Goal: Transaction & Acquisition: Book appointment/travel/reservation

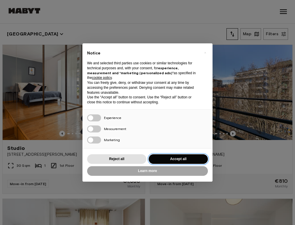
click at [169, 158] on button "Accept all" at bounding box center [178, 159] width 59 height 10
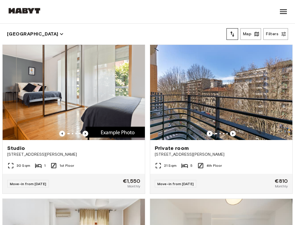
click at [58, 31] on icon "button" at bounding box center [61, 34] width 6 height 6
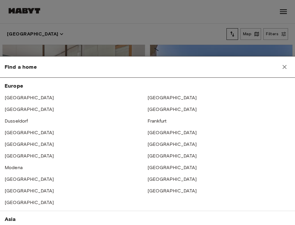
click at [75, 24] on div at bounding box center [147, 112] width 295 height 225
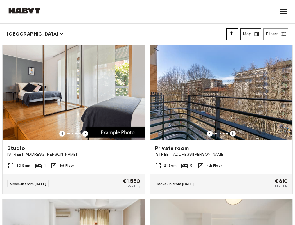
click at [259, 32] on icon "button" at bounding box center [257, 34] width 6 height 6
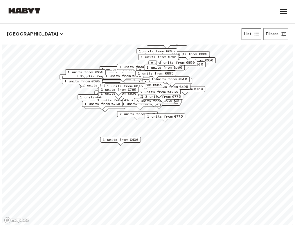
drag, startPoint x: 134, startPoint y: 93, endPoint x: 136, endPoint y: 81, distance: 12.1
click at [136, 81] on div "1 units from €820" at bounding box center [123, 77] width 41 height 9
click at [125, 118] on div "2 units from €840" at bounding box center [137, 115] width 41 height 9
click at [125, 114] on span "2 units from €840" at bounding box center [137, 113] width 35 height 5
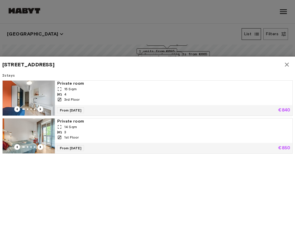
click at [154, 40] on div at bounding box center [147, 112] width 295 height 225
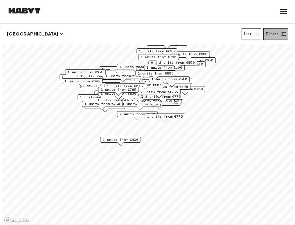
click at [275, 32] on button "Filters" at bounding box center [276, 34] width 25 height 12
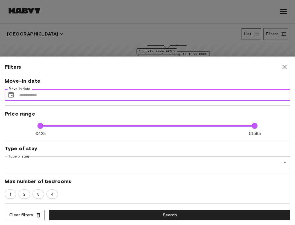
click at [194, 97] on input "Move-in date" at bounding box center [155, 95] width 272 height 12
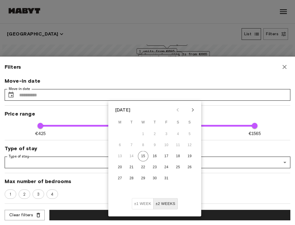
click at [192, 110] on icon "Next month" at bounding box center [193, 109] width 7 height 7
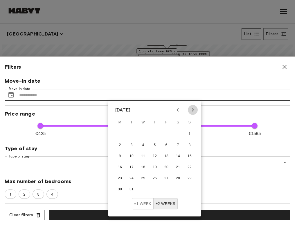
click at [192, 110] on icon "Next month" at bounding box center [193, 109] width 7 height 7
click at [198, 109] on div "[DATE]" at bounding box center [154, 110] width 93 height 9
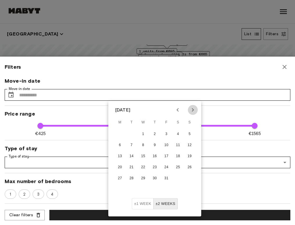
click at [192, 106] on icon "Next month" at bounding box center [193, 109] width 7 height 7
click at [177, 134] on button "1" at bounding box center [178, 134] width 10 height 10
type input "**********"
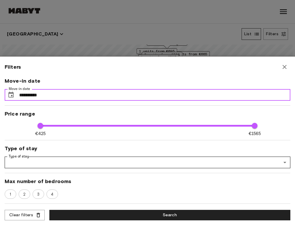
click at [159, 99] on input "**********" at bounding box center [155, 95] width 272 height 12
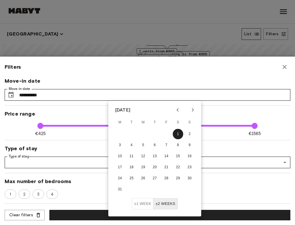
click at [165, 202] on button "±2 weeks" at bounding box center [166, 203] width 24 height 11
click at [140, 204] on button "±1 week" at bounding box center [143, 203] width 22 height 11
click at [212, 110] on div "**********" at bounding box center [148, 140] width 286 height 127
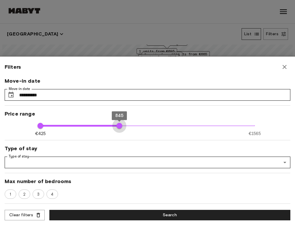
type input "***"
drag, startPoint x: 253, startPoint y: 128, endPoint x: 125, endPoint y: 153, distance: 130.4
click at [125, 153] on div "**********" at bounding box center [148, 140] width 286 height 127
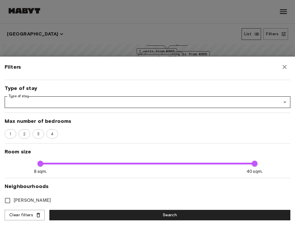
scroll to position [60, 0]
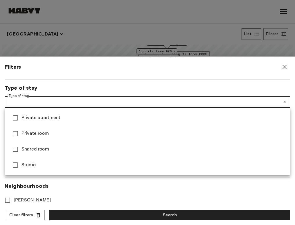
click at [97, 182] on div at bounding box center [147, 112] width 295 height 225
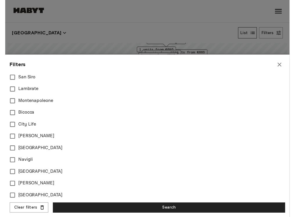
scroll to position [253, 0]
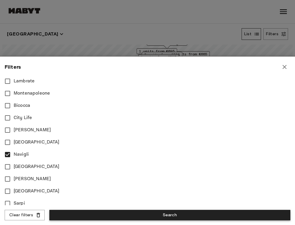
click at [131, 213] on button "Search" at bounding box center [169, 215] width 241 height 11
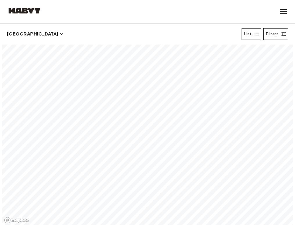
click at [280, 34] on button "Filters" at bounding box center [276, 34] width 25 height 12
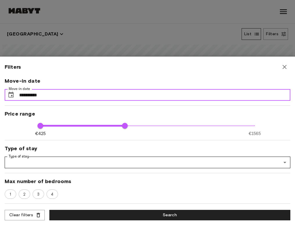
click at [135, 90] on input "**********" at bounding box center [155, 95] width 272 height 12
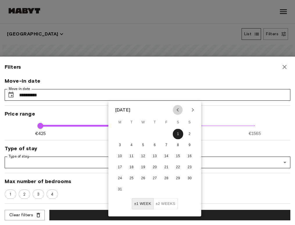
click at [179, 108] on icon "Previous month" at bounding box center [178, 109] width 2 height 3
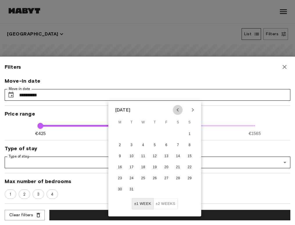
click at [179, 108] on icon "Previous month" at bounding box center [178, 109] width 2 height 3
click at [179, 108] on icon "Previous month" at bounding box center [177, 109] width 7 height 7
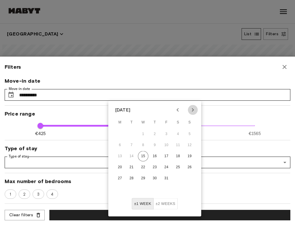
click at [192, 112] on icon "Next month" at bounding box center [193, 109] width 7 height 7
click at [175, 132] on button "1" at bounding box center [178, 134] width 10 height 10
type input "**********"
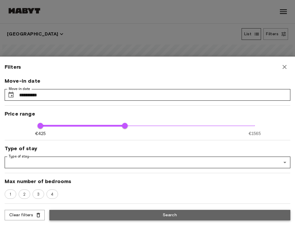
click at [127, 217] on button "Search" at bounding box center [169, 215] width 241 height 11
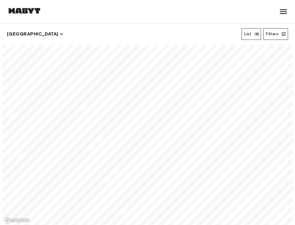
click at [270, 36] on button "Filters" at bounding box center [276, 34] width 25 height 12
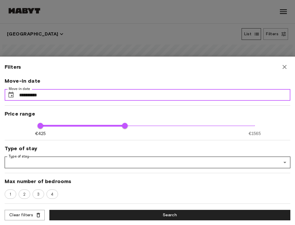
click at [199, 90] on input "**********" at bounding box center [155, 95] width 272 height 12
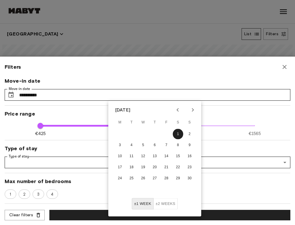
click at [191, 112] on icon "Next month" at bounding box center [193, 109] width 7 height 7
click at [117, 134] on button "1" at bounding box center [120, 134] width 10 height 10
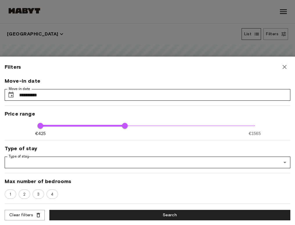
type input "**********"
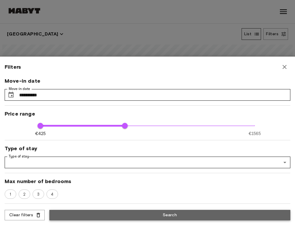
click at [165, 217] on button "Search" at bounding box center [169, 215] width 241 height 11
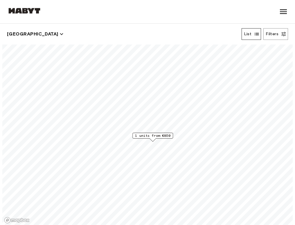
click at [160, 135] on span "1 units from €850" at bounding box center [152, 135] width 35 height 5
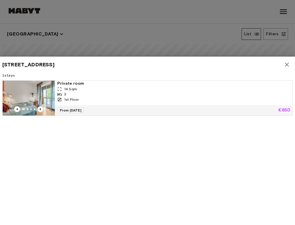
click at [44, 96] on img at bounding box center [29, 98] width 52 height 35
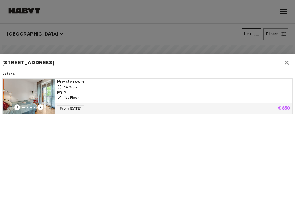
click at [91, 41] on div at bounding box center [147, 108] width 295 height 217
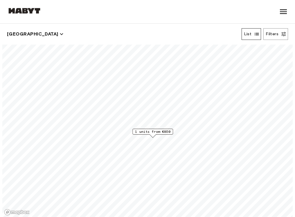
click at [257, 31] on icon "button" at bounding box center [257, 34] width 6 height 6
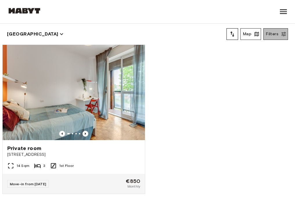
click at [270, 33] on button "Filters" at bounding box center [276, 34] width 25 height 12
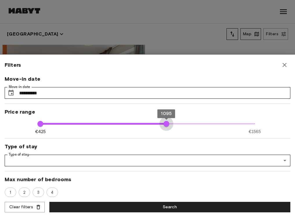
type input "****"
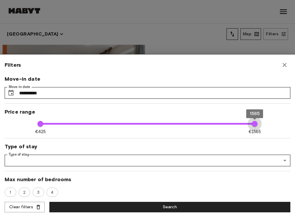
drag, startPoint x: 126, startPoint y: 122, endPoint x: 274, endPoint y: 135, distance: 149.1
click at [274, 135] on div "**********" at bounding box center [148, 135] width 286 height 121
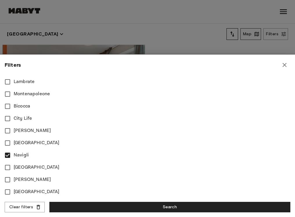
scroll to position [250, 0]
click at [136, 211] on button "Search" at bounding box center [169, 207] width 241 height 11
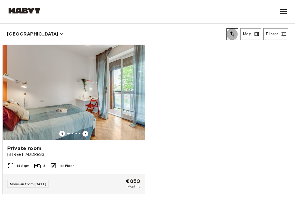
click at [235, 35] on icon "tune" at bounding box center [232, 34] width 7 height 7
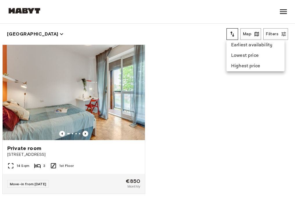
click at [264, 29] on div at bounding box center [147, 108] width 295 height 217
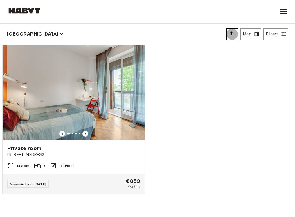
click at [228, 35] on button "tune" at bounding box center [233, 34] width 12 height 12
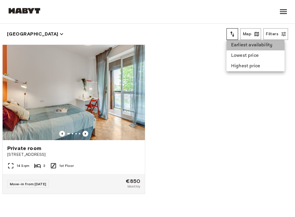
click at [232, 43] on li "Earliest availability" at bounding box center [256, 45] width 58 height 10
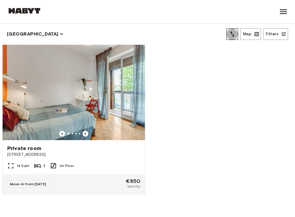
click at [232, 39] on button "tune" at bounding box center [233, 34] width 12 height 12
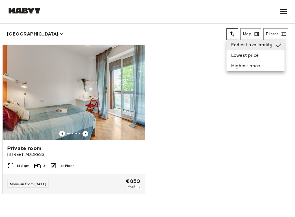
click at [277, 17] on div at bounding box center [147, 108] width 295 height 217
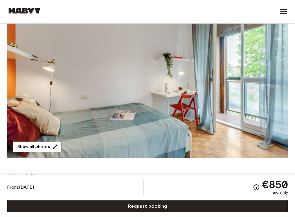
scroll to position [66, 0]
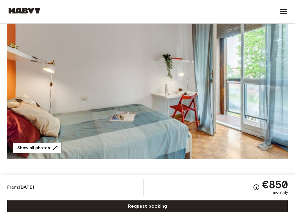
click at [196, 82] on img at bounding box center [147, 81] width 281 height 155
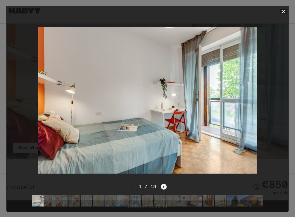
click at [163, 184] on icon "Next image" at bounding box center [164, 186] width 6 height 6
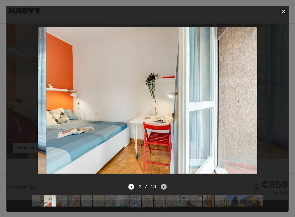
click at [163, 184] on icon "Next image" at bounding box center [164, 186] width 6 height 6
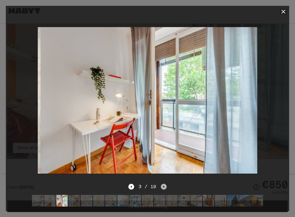
click at [163, 184] on icon "Next image" at bounding box center [164, 186] width 6 height 6
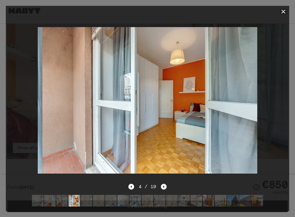
click at [163, 185] on icon "Next image" at bounding box center [164, 186] width 6 height 6
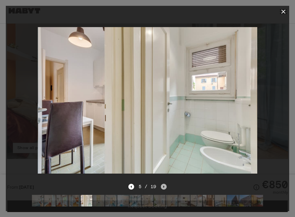
click at [163, 185] on icon "Next image" at bounding box center [164, 186] width 6 height 6
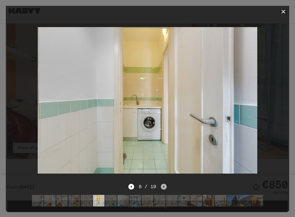
click at [163, 185] on icon "Next image" at bounding box center [164, 186] width 6 height 6
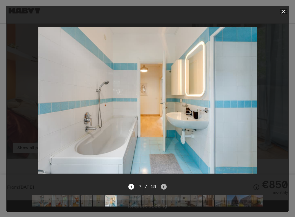
click at [163, 185] on icon "Next image" at bounding box center [164, 186] width 6 height 6
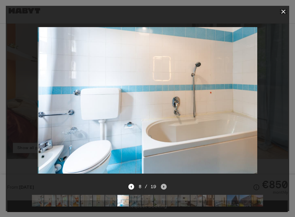
click at [163, 185] on icon "Next image" at bounding box center [164, 186] width 6 height 6
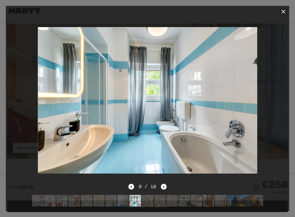
click at [282, 12] on icon "button" at bounding box center [283, 11] width 7 height 7
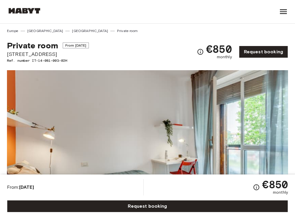
scroll to position [0, 0]
